Goal: Find specific page/section: Find specific page/section

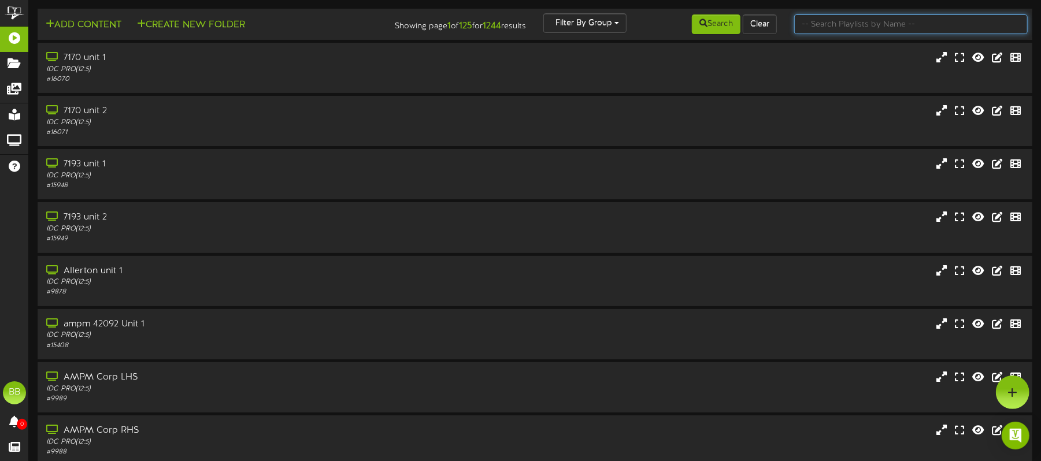
click at [837, 27] on input "text" at bounding box center [910, 24] width 233 height 20
type input "42809"
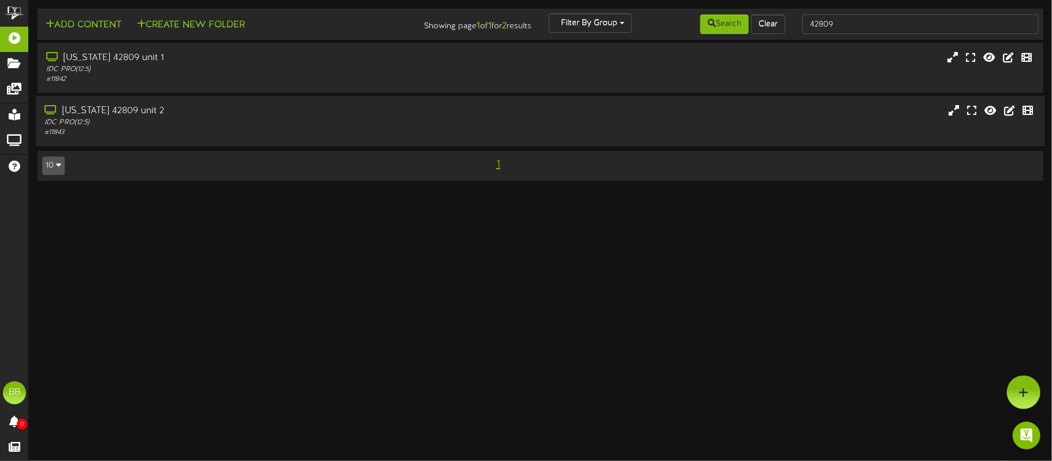
click at [229, 111] on div "[US_STATE] 42809 unit 2" at bounding box center [245, 111] width 403 height 13
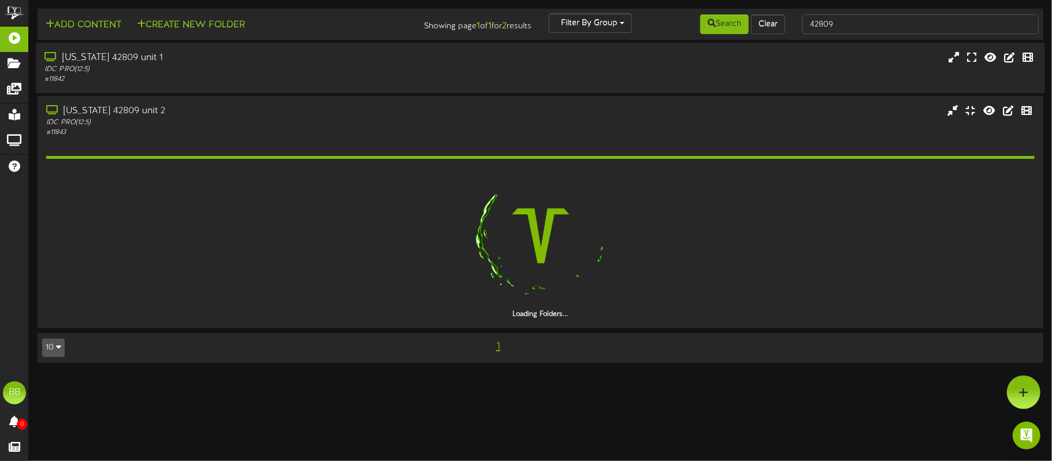
click at [223, 72] on div "IDC PRO ( 12:5 )" at bounding box center [245, 70] width 403 height 10
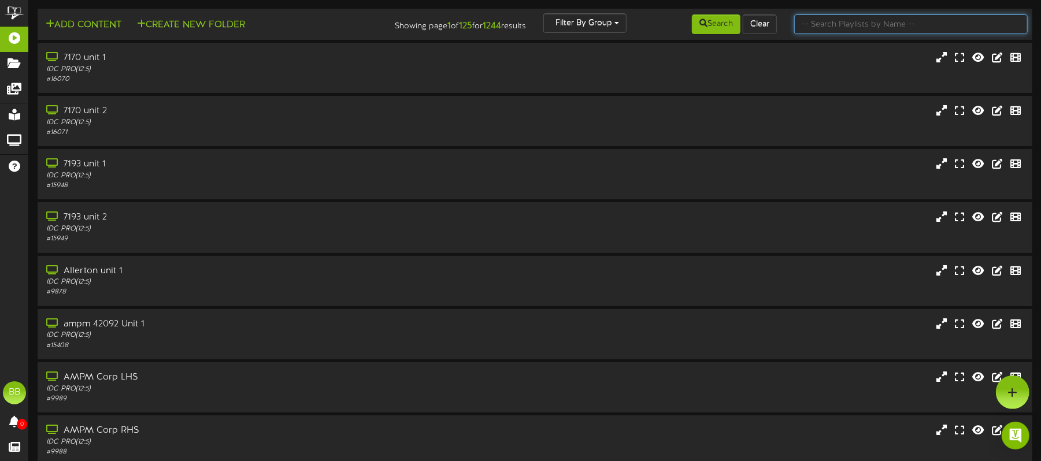
click at [877, 25] on input "text" at bounding box center [910, 24] width 233 height 20
type input "42809"
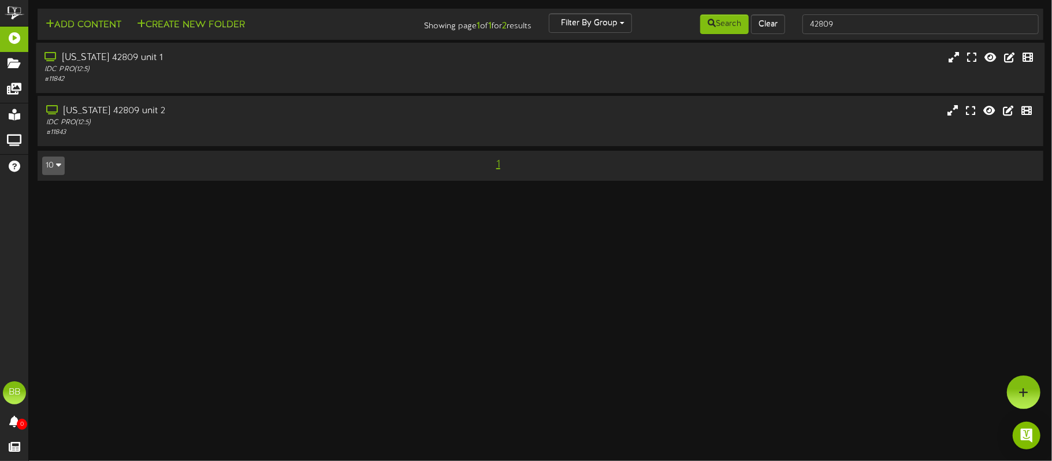
click at [148, 63] on div "California 42809 unit 1" at bounding box center [245, 57] width 403 height 13
